Goal: Task Accomplishment & Management: Use online tool/utility

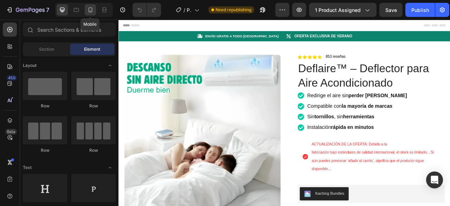
click at [87, 7] on icon at bounding box center [90, 9] width 7 height 7
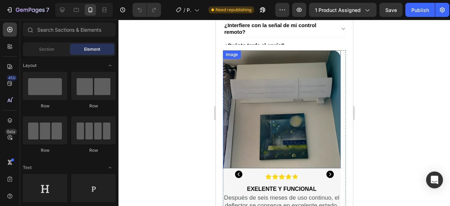
scroll to position [457, 0]
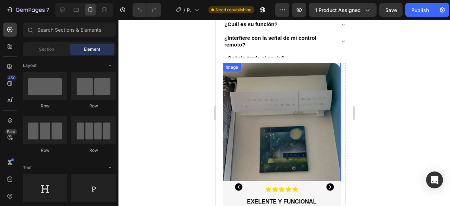
click at [323, 103] on img at bounding box center [282, 122] width 118 height 118
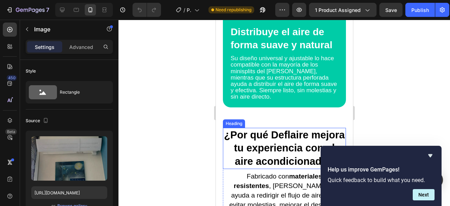
scroll to position [1337, 0]
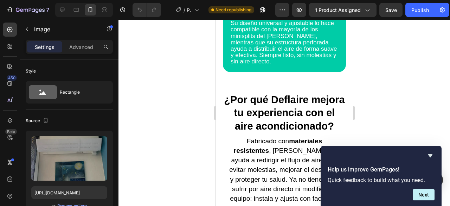
click at [433, 156] on icon "Hide survey" at bounding box center [430, 155] width 8 height 8
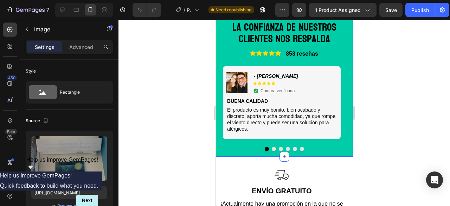
scroll to position [2005, 0]
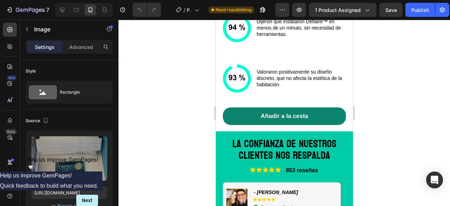
click at [33, 169] on icon "Show survey - Help us improve GemPages!" at bounding box center [30, 167] width 4 height 3
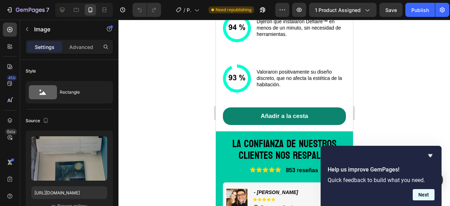
click at [431, 197] on button "Next" at bounding box center [424, 194] width 22 height 11
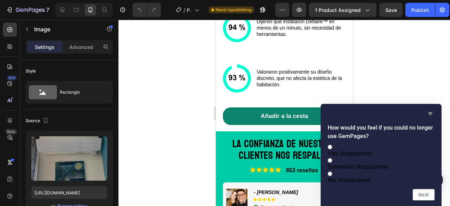
click at [431, 112] on icon "Hide survey" at bounding box center [431, 113] width 4 height 3
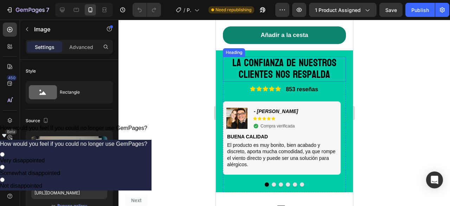
scroll to position [2076, 0]
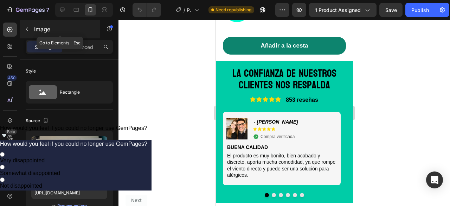
click at [28, 29] on icon "button" at bounding box center [27, 29] width 6 height 6
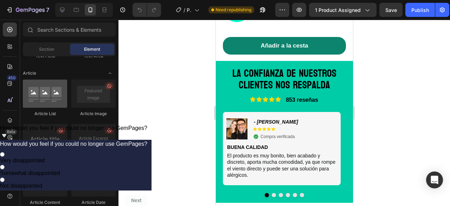
scroll to position [1984, 0]
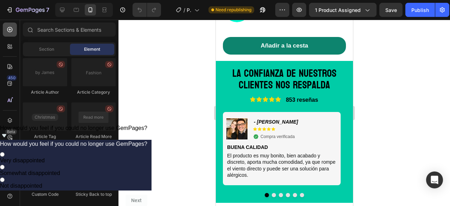
click at [11, 31] on icon at bounding box center [9, 29] width 7 height 7
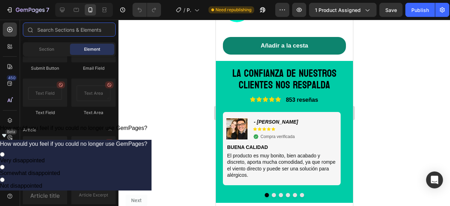
scroll to position [1738, 0]
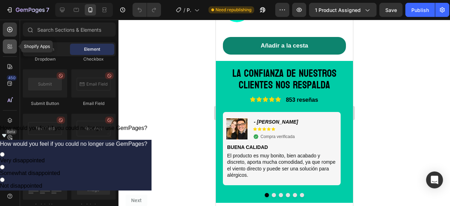
click at [14, 48] on div at bounding box center [10, 46] width 14 height 14
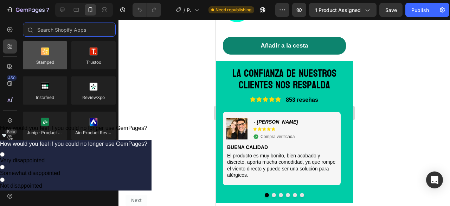
scroll to position [0, 0]
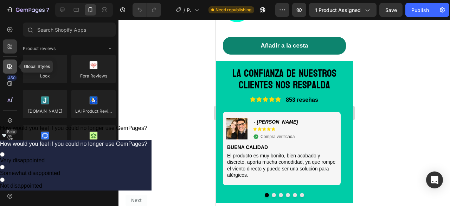
click at [6, 65] on div at bounding box center [10, 66] width 14 height 14
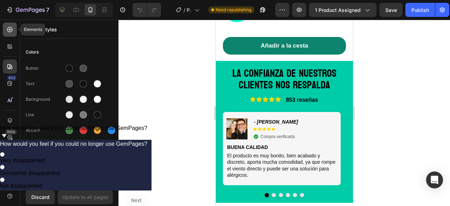
click at [11, 27] on div at bounding box center [10, 30] width 14 height 14
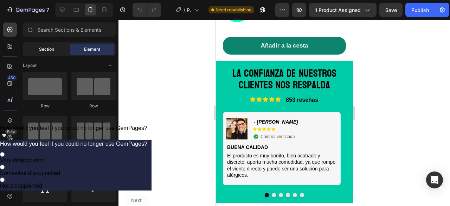
click at [49, 48] on span "Section" at bounding box center [46, 49] width 15 height 6
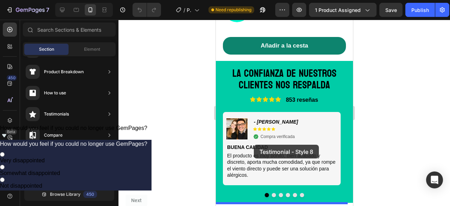
scroll to position [2181, 0]
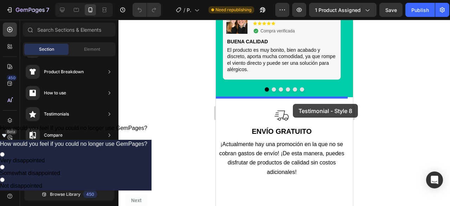
drag, startPoint x: 400, startPoint y: 194, endPoint x: 293, endPoint y: 104, distance: 139.6
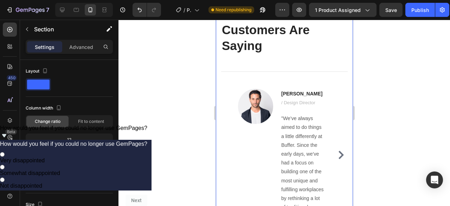
scroll to position [2305, 0]
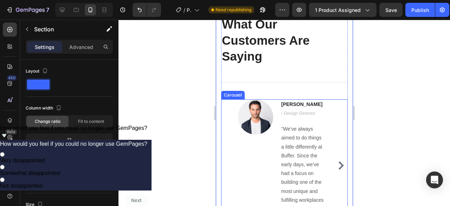
click at [338, 166] on icon "Carousel Next Arrow" at bounding box center [340, 165] width 5 height 8
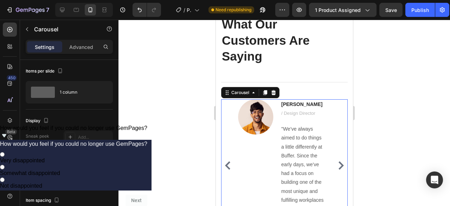
scroll to position [2340, 0]
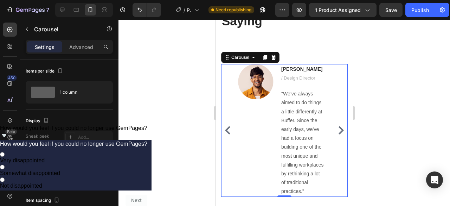
click at [337, 127] on icon "Carousel Next Arrow" at bounding box center [341, 130] width 8 height 8
click at [331, 127] on div "Image [PERSON_NAME] / Design Director Text block "We’ve always aimed to do thin…" at bounding box center [284, 130] width 127 height 133
click at [227, 127] on icon "Carousel Back Arrow" at bounding box center [227, 130] width 8 height 8
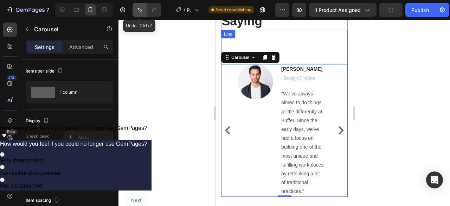
click at [141, 13] on icon "Undo/Redo" at bounding box center [139, 9] width 7 height 7
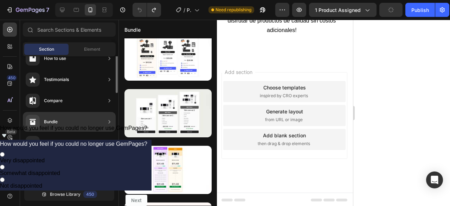
scroll to position [105, 0]
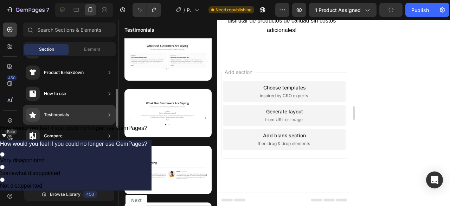
click at [74, 117] on div "Testimonials" at bounding box center [69, 115] width 93 height 20
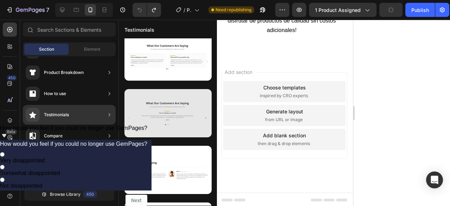
scroll to position [0, 0]
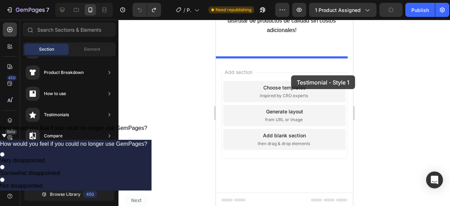
drag, startPoint x: 389, startPoint y: 89, endPoint x: 291, endPoint y: 72, distance: 99.3
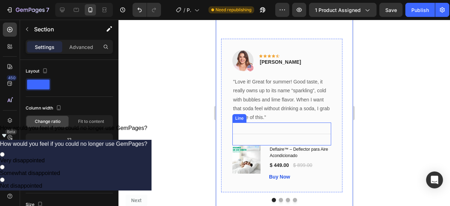
scroll to position [2512, 0]
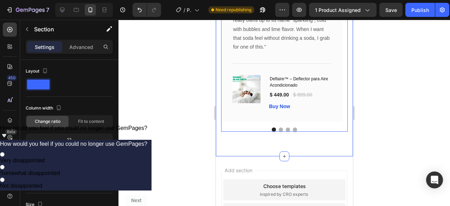
click at [279, 132] on button "Dot" at bounding box center [281, 129] width 4 height 4
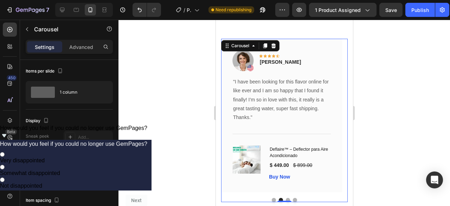
scroll to position [2477, 0]
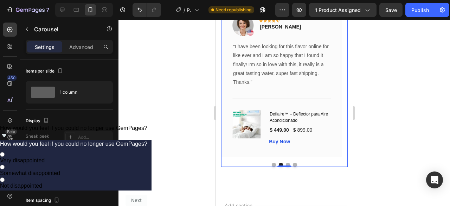
click at [286, 167] on button "Dot" at bounding box center [288, 165] width 4 height 4
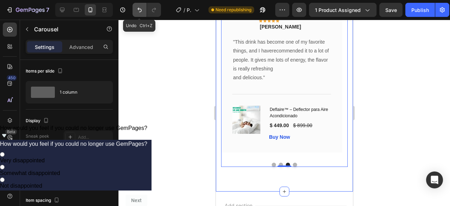
click at [141, 11] on icon "Undo/Redo" at bounding box center [139, 9] width 7 height 7
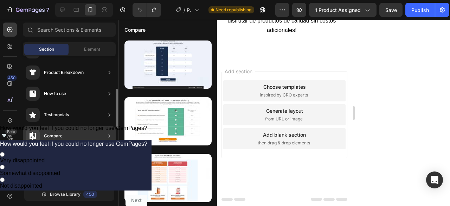
scroll to position [140, 0]
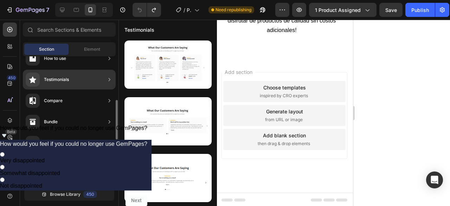
click at [57, 78] on div "Testimonials" at bounding box center [56, 79] width 25 height 7
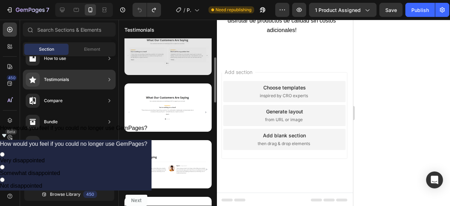
scroll to position [0, 0]
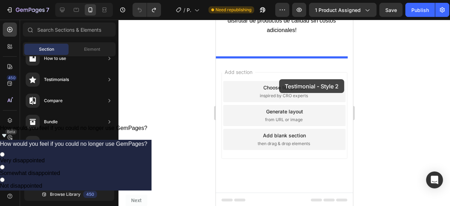
drag, startPoint x: 392, startPoint y: 138, endPoint x: 279, endPoint y: 79, distance: 126.8
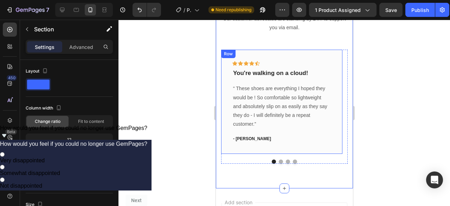
scroll to position [2442, 0]
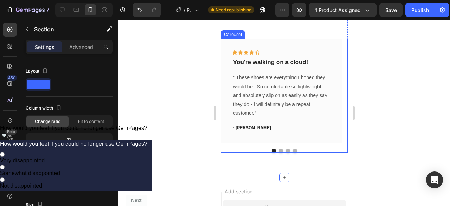
click at [279, 153] on button "Dot" at bounding box center [281, 150] width 4 height 4
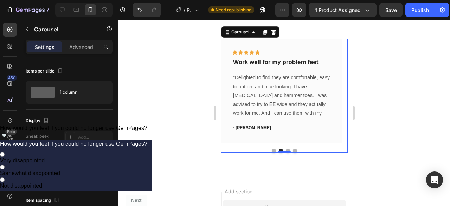
click at [284, 153] on div at bounding box center [284, 150] width 127 height 4
click at [286, 153] on button "Dot" at bounding box center [288, 150] width 4 height 4
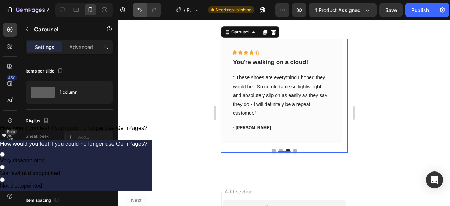
drag, startPoint x: 139, startPoint y: 20, endPoint x: 142, endPoint y: 13, distance: 7.1
click at [139, 0] on div "7 / Product Page - [DATE] 12:56:15 Need republishing Preview 1 product assigned…" at bounding box center [225, 0] width 450 height 0
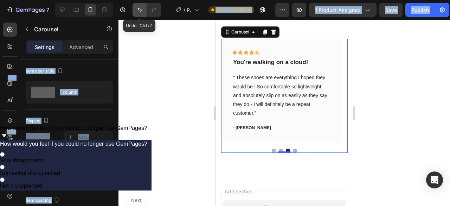
click at [142, 13] on button "Undo/Redo" at bounding box center [140, 10] width 14 height 14
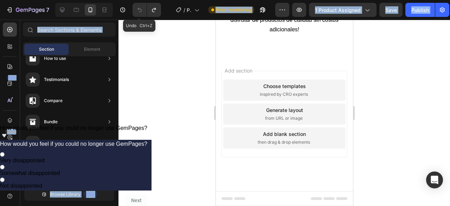
scroll to position [2324, 0]
click at [161, 70] on div at bounding box center [285, 113] width 332 height 186
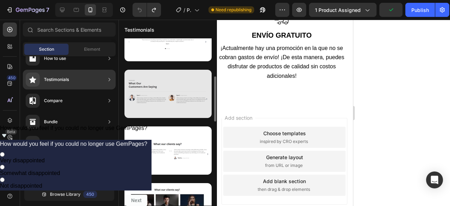
scroll to position [176, 0]
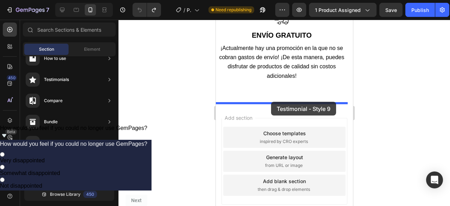
drag, startPoint x: 395, startPoint y: 136, endPoint x: 268, endPoint y: 104, distance: 131.0
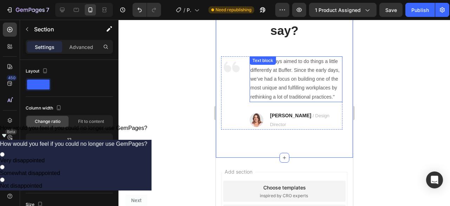
scroll to position [2407, 0]
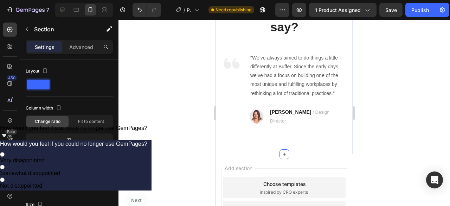
click at [405, 97] on div at bounding box center [285, 113] width 332 height 186
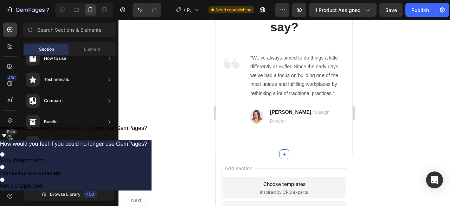
click at [344, 83] on div "What our clients say? Heading Image "We’ve always aimed to do things a little d…" at bounding box center [284, 64] width 137 height 180
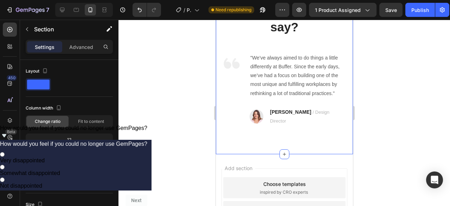
click at [302, 125] on div "What our clients say? Heading Image "We’ve always aimed to do things a little d…" at bounding box center [284, 64] width 137 height 180
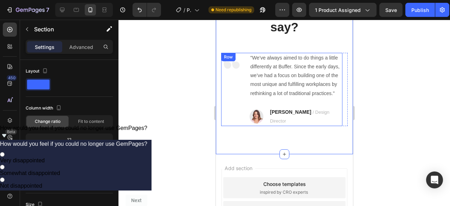
click at [303, 103] on div ""We’ve always aimed to do things a little differently at Buffer. Since the earl…" at bounding box center [295, 89] width 93 height 73
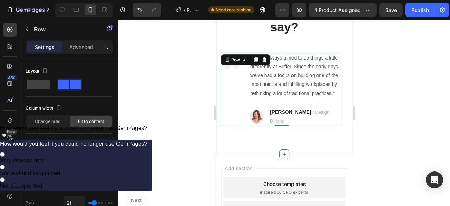
click at [290, 131] on div "What our clients say? Heading Image "We’ve always aimed to do things a little d…" at bounding box center [284, 64] width 137 height 180
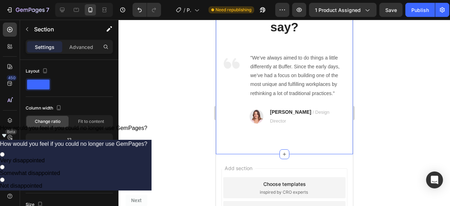
click at [275, 135] on div "What our clients say? Heading Image "We’ve always aimed to do things a little d…" at bounding box center [284, 64] width 137 height 180
click at [290, 135] on div "What our clients say? Heading Image "We’ve always aimed to do things a little d…" at bounding box center [284, 64] width 137 height 180
drag, startPoint x: 405, startPoint y: 128, endPoint x: 402, endPoint y: 127, distance: 3.7
click at [405, 128] on div at bounding box center [285, 113] width 332 height 186
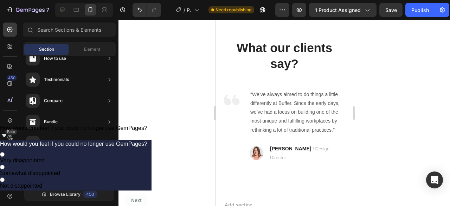
scroll to position [2371, 0]
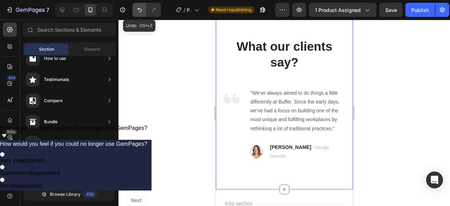
click at [142, 13] on icon "Undo/Redo" at bounding box center [139, 9] width 7 height 7
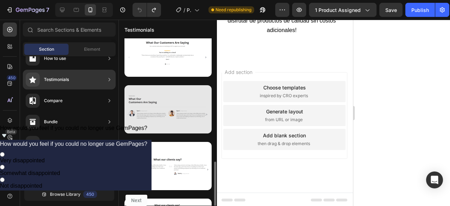
scroll to position [196, 0]
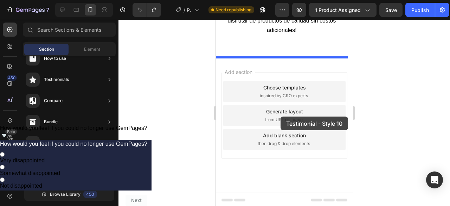
drag, startPoint x: 392, startPoint y: 169, endPoint x: 280, endPoint y: 90, distance: 136.4
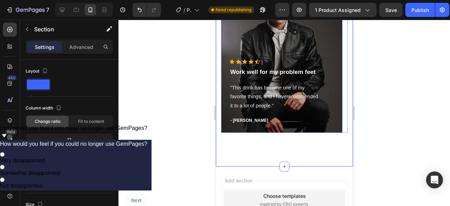
scroll to position [2512, 0]
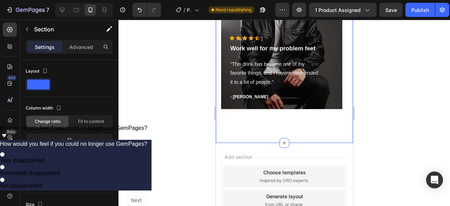
click at [308, 121] on div "What our clients say? Heading Icon Icon Icon Icon Icon Icon List Hoz Work well …" at bounding box center [284, 6] width 137 height 274
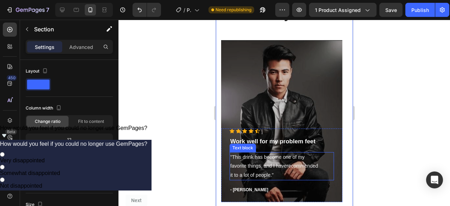
scroll to position [2477, 0]
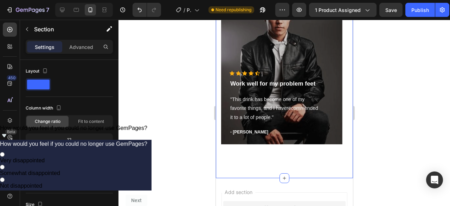
click at [365, 56] on div at bounding box center [285, 113] width 332 height 186
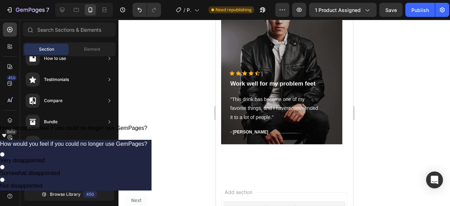
click at [365, 56] on div at bounding box center [285, 113] width 332 height 186
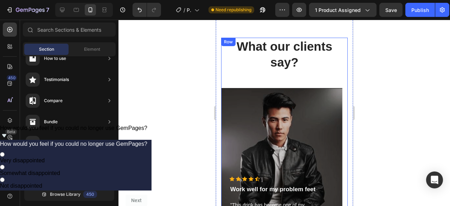
click at [270, 82] on div "What our clients say? Heading Icon Icon Icon Icon Icon Icon List Hoz Work well …" at bounding box center [284, 144] width 127 height 212
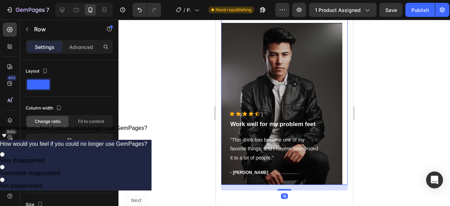
scroll to position [2442, 0]
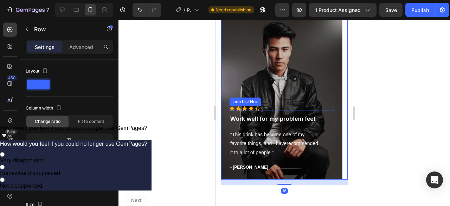
click at [275, 108] on div "Icon Icon Icon Icon Icon" at bounding box center [281, 108] width 104 height 5
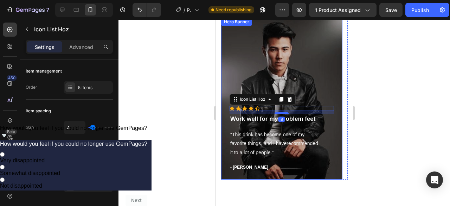
click at [285, 73] on div "Overlay" at bounding box center [281, 99] width 121 height 162
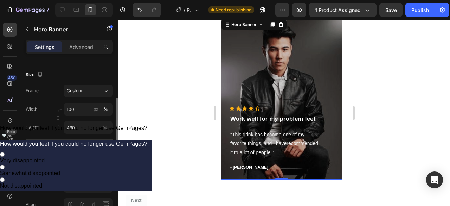
scroll to position [70, 0]
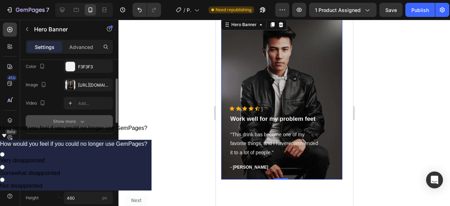
click at [77, 120] on div "Show more" at bounding box center [69, 121] width 33 height 7
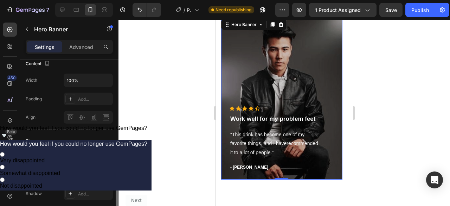
scroll to position [281, 0]
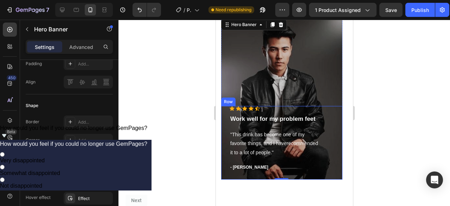
click at [280, 175] on div "Icon Icon Icon Icon Icon Icon List Hoz Work well for my problem feet Text block…" at bounding box center [281, 143] width 121 height 74
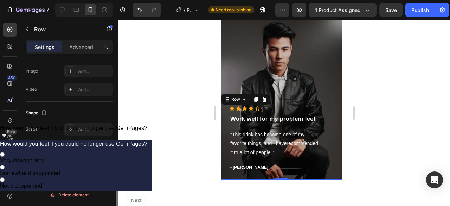
scroll to position [0, 0]
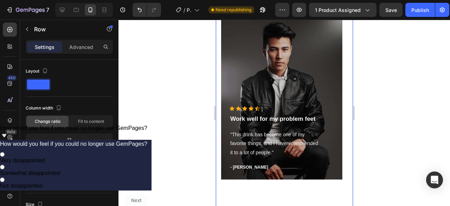
click at [286, 183] on div "What our clients say? Heading Icon Icon Icon Icon Icon Icon List Hoz Work well …" at bounding box center [284, 76] width 127 height 218
click at [407, 66] on div at bounding box center [285, 113] width 332 height 186
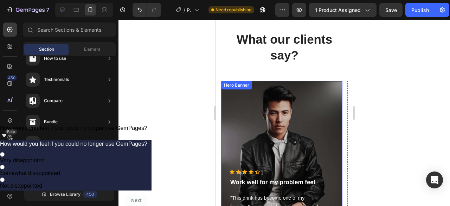
scroll to position [2371, 0]
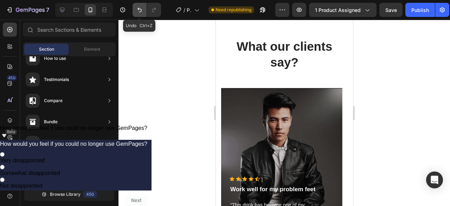
click at [135, 10] on button "Undo/Redo" at bounding box center [140, 10] width 14 height 14
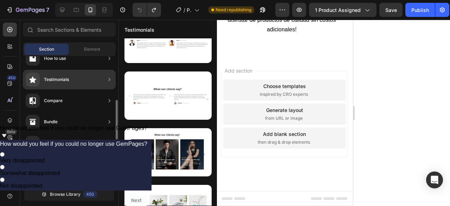
scroll to position [2324, 0]
click at [75, 81] on div "Testimonials" at bounding box center [69, 80] width 93 height 20
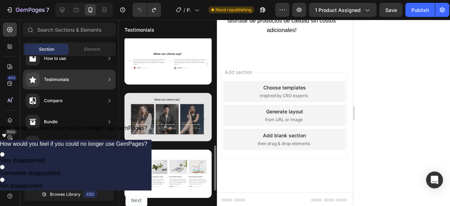
scroll to position [266, 0]
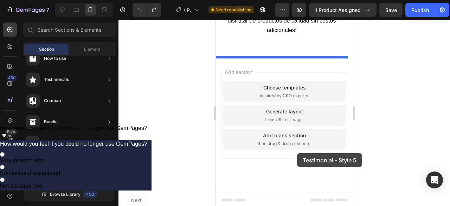
drag, startPoint x: 423, startPoint y: 172, endPoint x: 299, endPoint y: 131, distance: 130.2
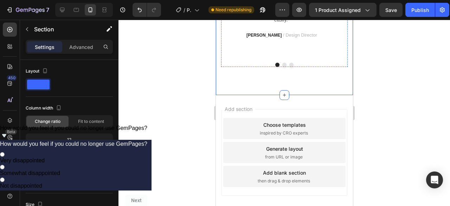
scroll to position [2512, 0]
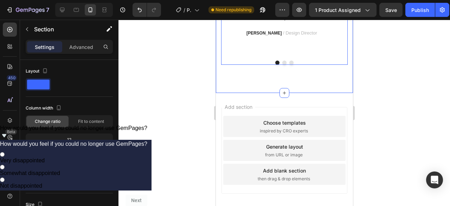
click at [282, 65] on button "Dot" at bounding box center [284, 63] width 4 height 4
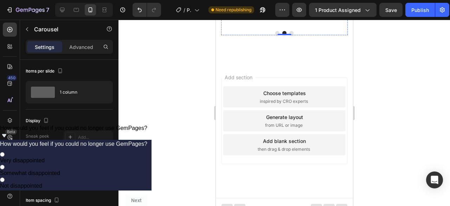
scroll to position [2547, 0]
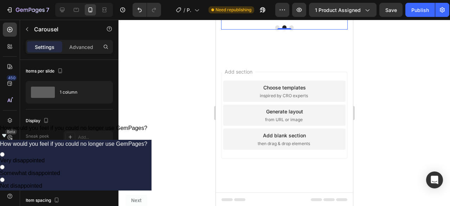
click at [289, 30] on button "Dot" at bounding box center [291, 27] width 4 height 4
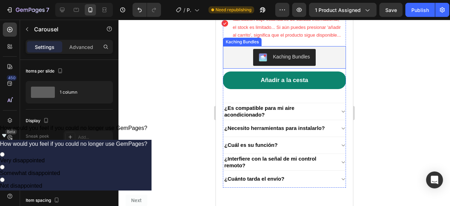
scroll to position [281, 0]
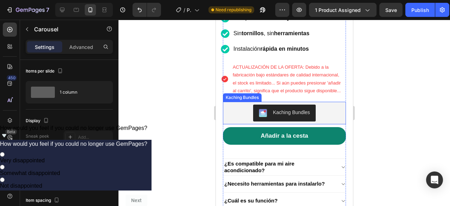
click at [285, 109] on div "Kaching Bundles" at bounding box center [291, 112] width 37 height 7
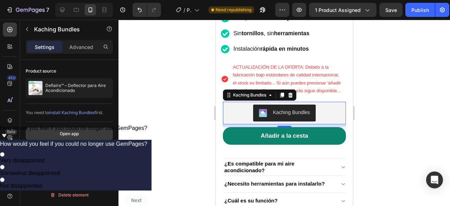
click at [71, 127] on button "Open app" at bounding box center [69, 133] width 87 height 13
